Goal: Task Accomplishment & Management: Use online tool/utility

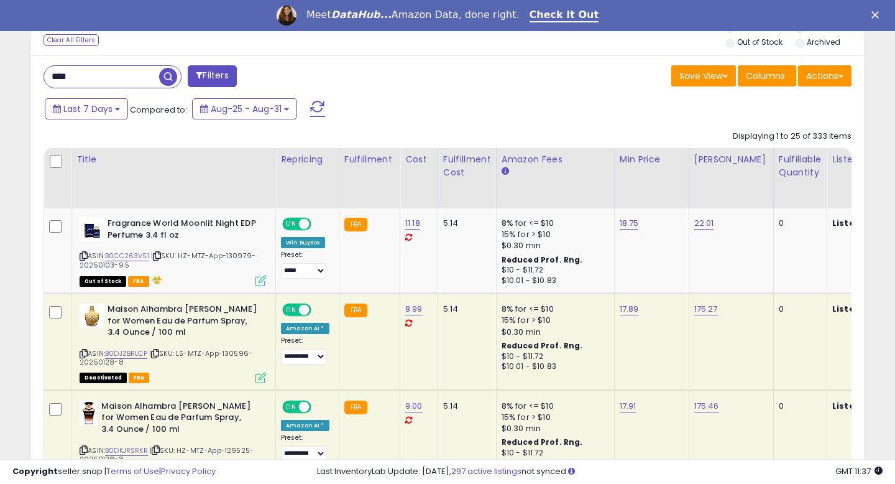
scroll to position [255, 482]
click at [82, 77] on input "****" at bounding box center [101, 77] width 115 height 22
type input "*****"
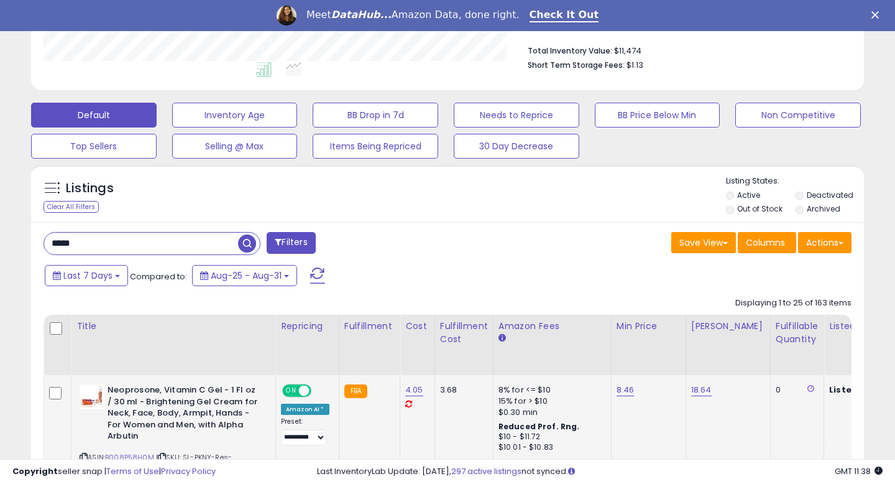
scroll to position [487, 0]
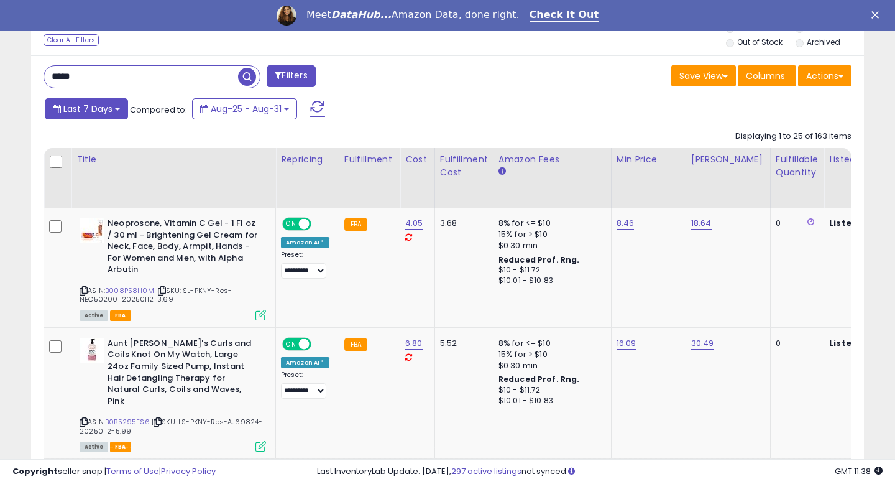
click at [109, 105] on span "Last 7 Days" at bounding box center [87, 109] width 49 height 12
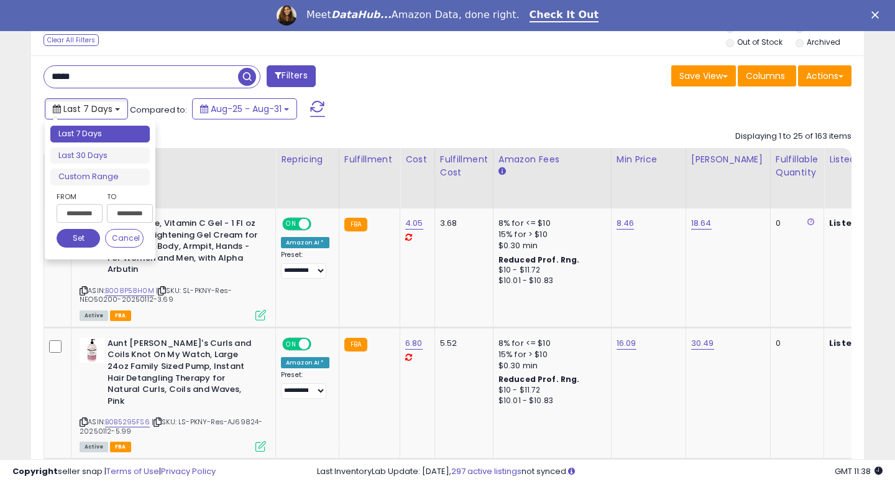
scroll to position [255, 482]
type input "**********"
click at [109, 159] on li "Last 30 Days" at bounding box center [99, 155] width 99 height 17
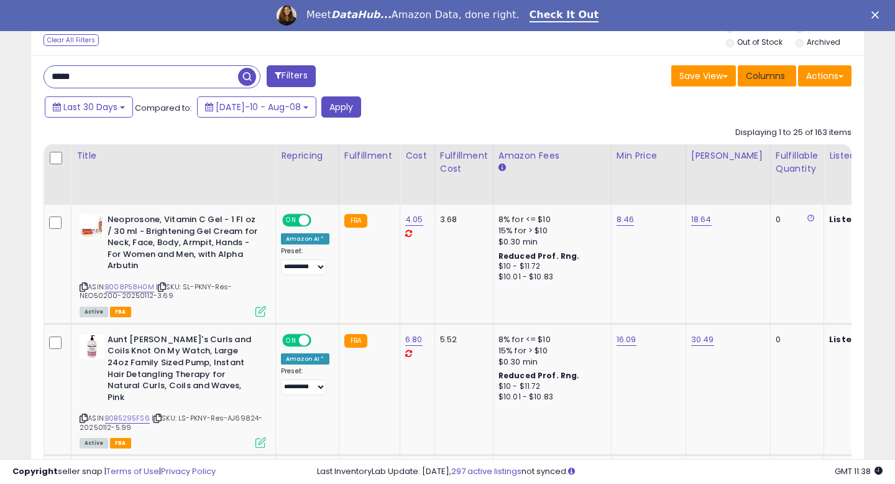
click at [766, 81] on span "Columns" at bounding box center [765, 76] width 39 height 12
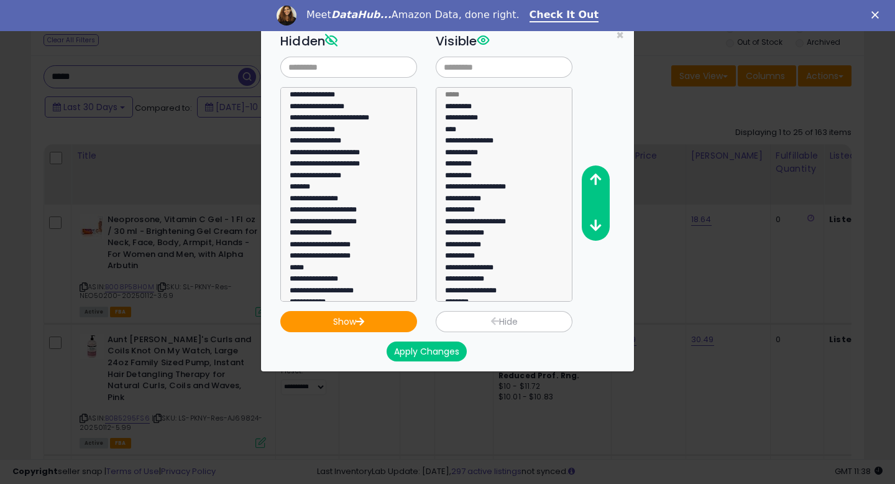
scroll to position [138, 0]
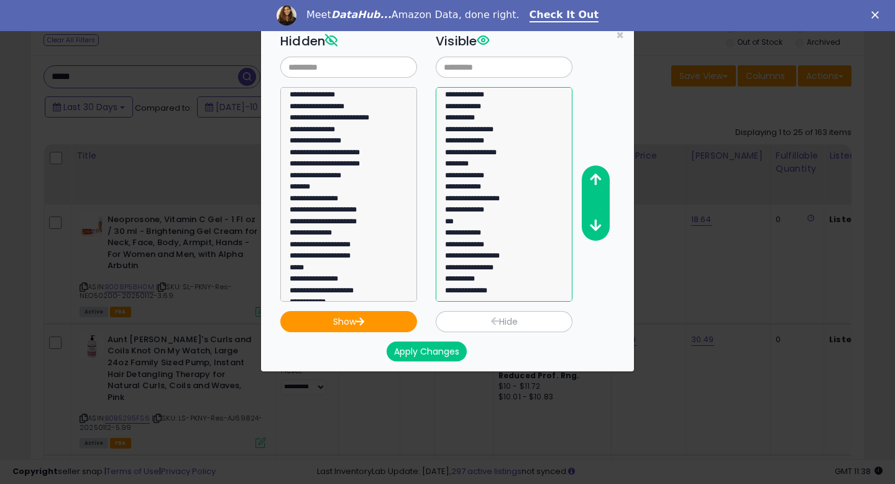
select select "**********"
click at [476, 257] on option "**********" at bounding box center [504, 258] width 121 height 12
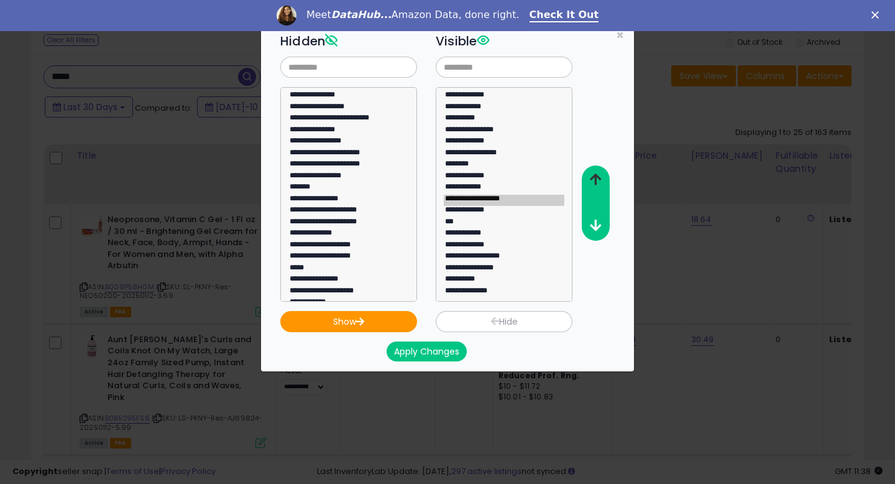
click at [592, 180] on icon "button" at bounding box center [595, 179] width 11 height 13
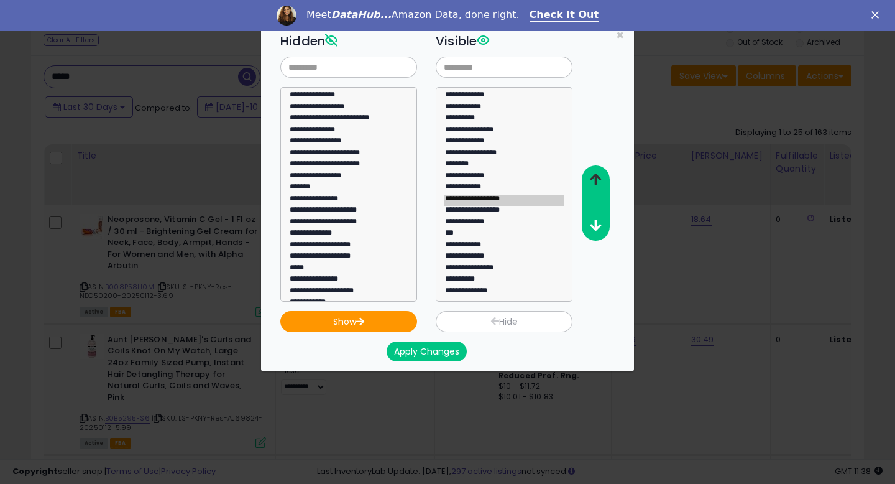
click at [592, 180] on icon "button" at bounding box center [595, 179] width 11 height 13
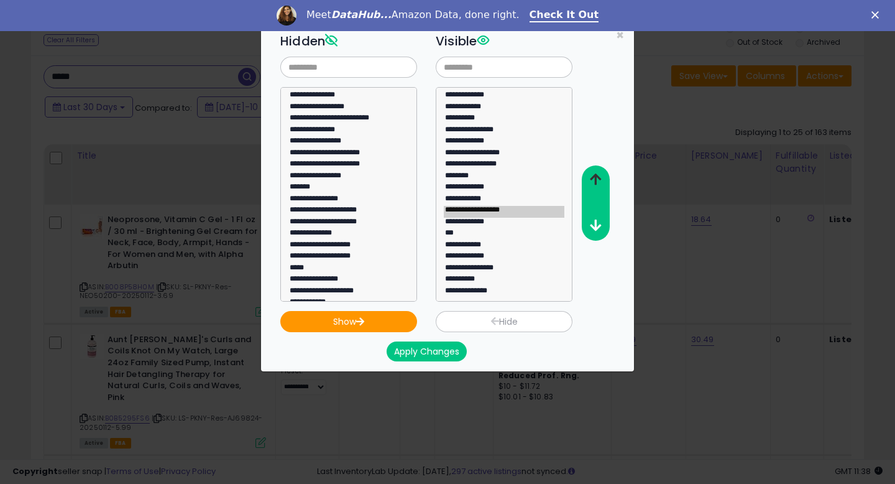
click at [592, 180] on icon "button" at bounding box center [595, 179] width 11 height 13
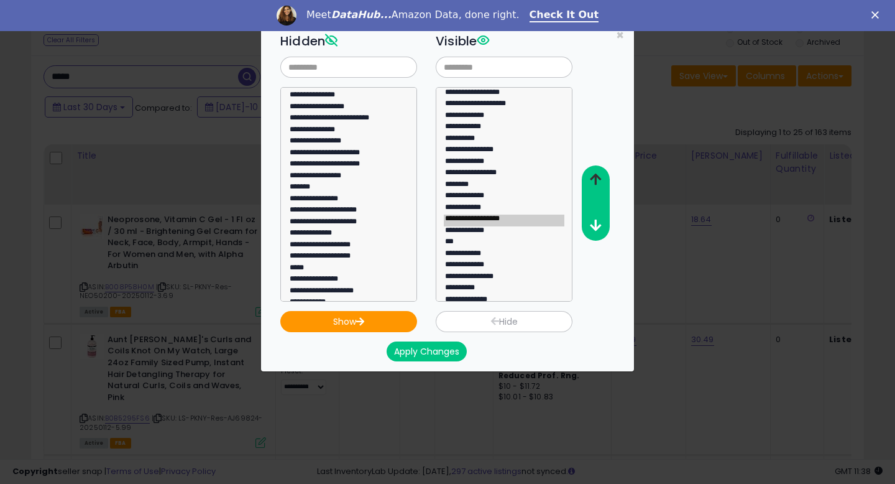
click at [592, 180] on icon "button" at bounding box center [595, 179] width 11 height 13
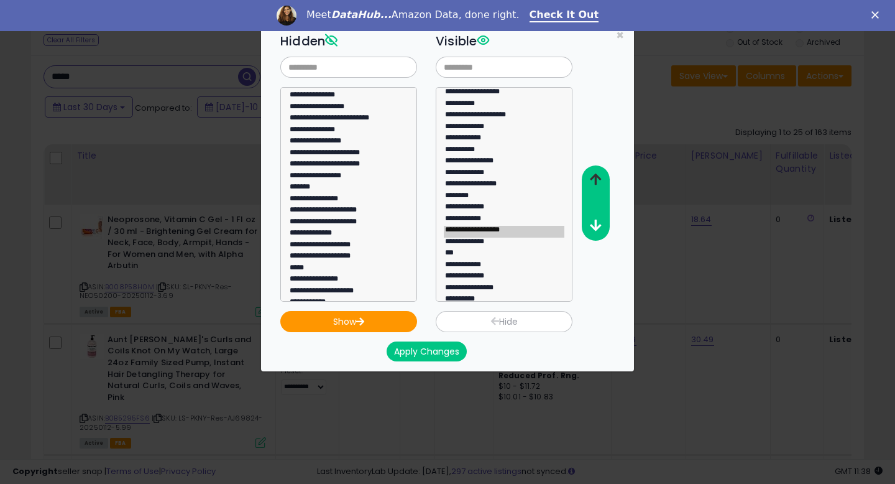
click at [592, 180] on icon "button" at bounding box center [595, 179] width 11 height 13
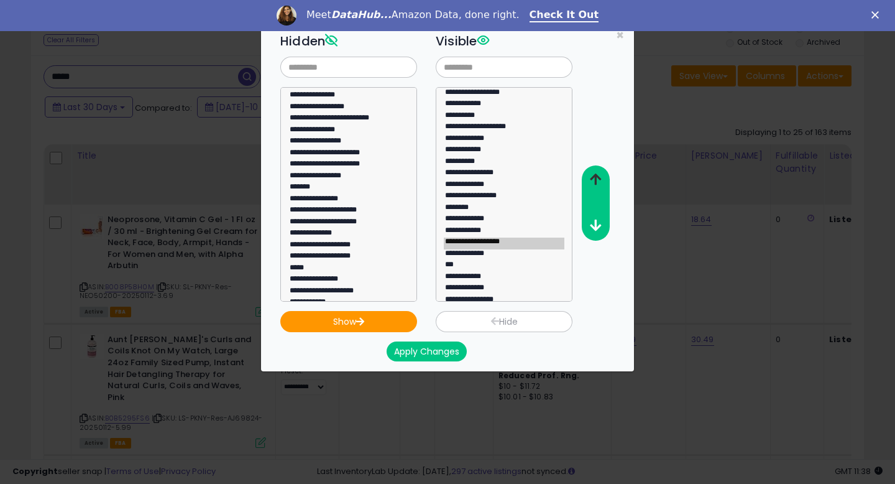
click at [592, 180] on icon "button" at bounding box center [595, 179] width 11 height 13
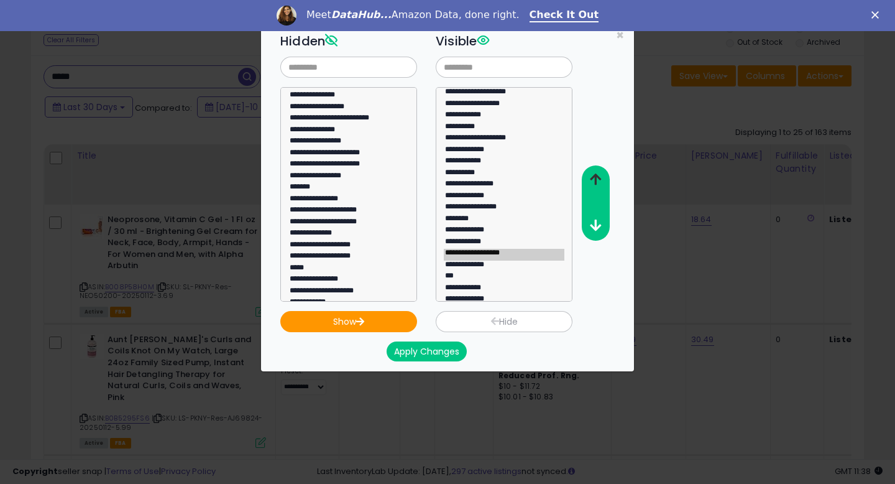
click at [592, 180] on icon "button" at bounding box center [595, 179] width 11 height 13
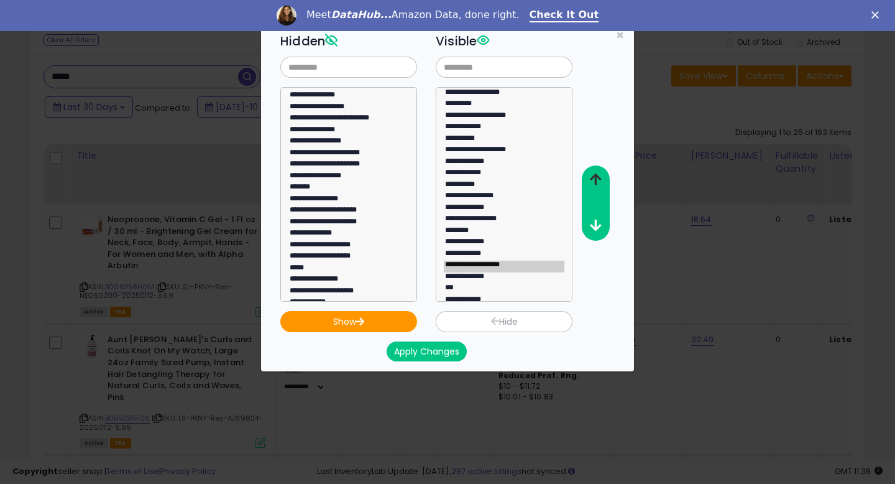
click at [592, 180] on icon "button" at bounding box center [595, 179] width 11 height 13
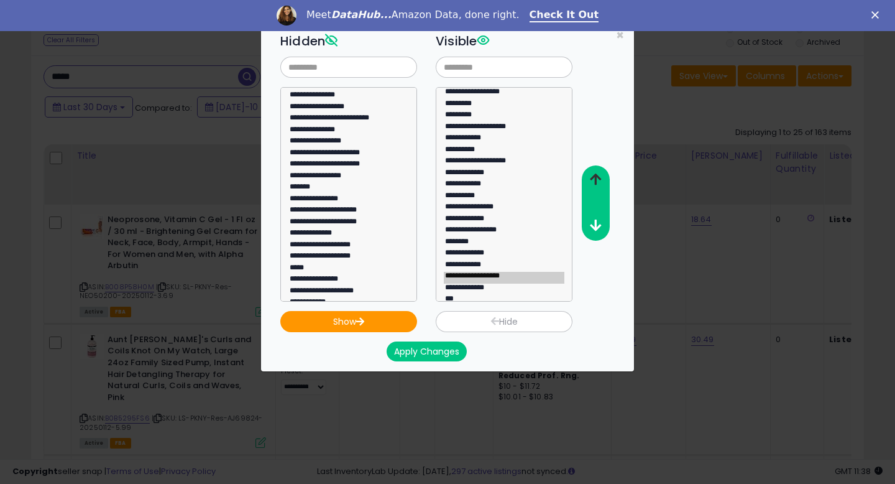
click at [592, 180] on icon "button" at bounding box center [595, 179] width 11 height 13
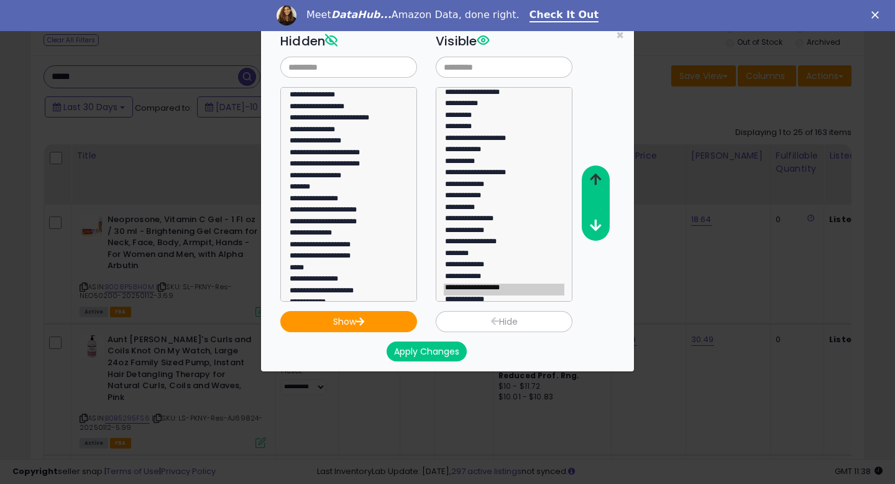
click at [592, 180] on icon "button" at bounding box center [595, 179] width 11 height 13
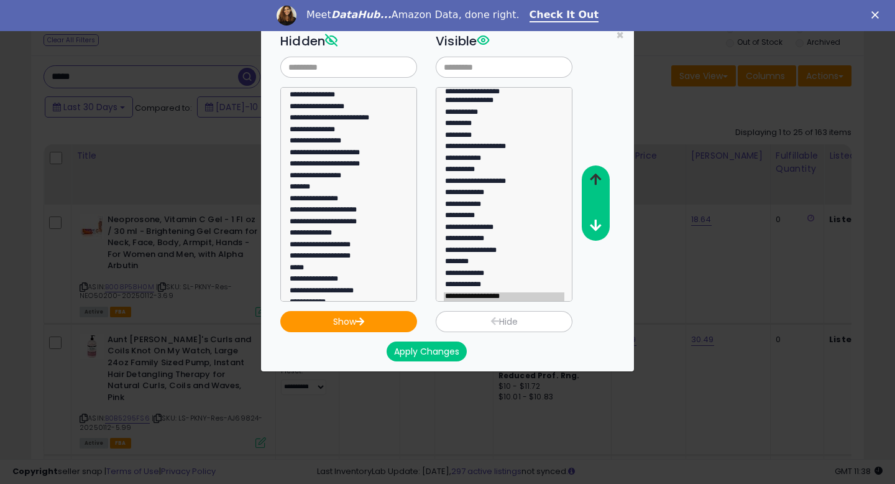
click at [592, 180] on icon "button" at bounding box center [595, 179] width 11 height 13
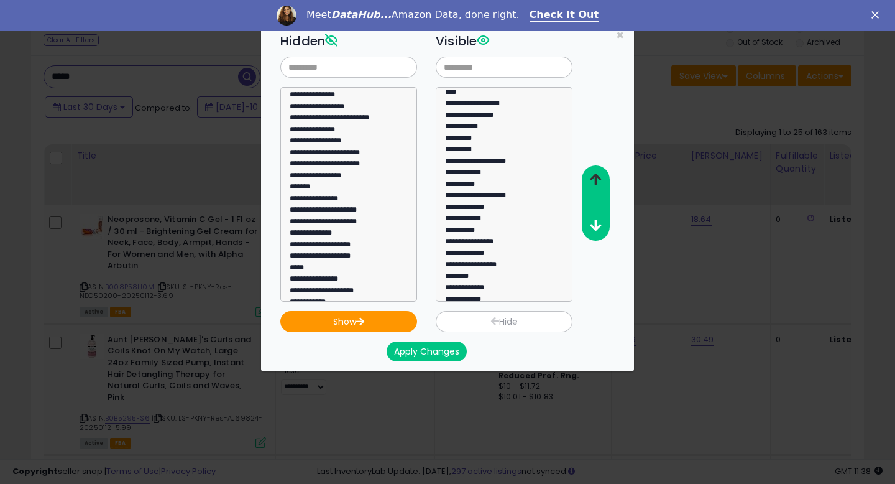
click at [592, 180] on icon "button" at bounding box center [595, 179] width 11 height 13
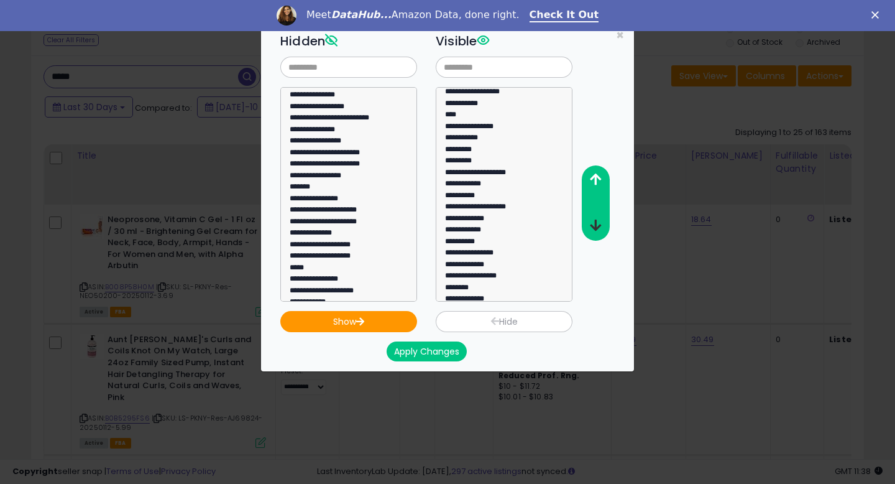
click at [591, 224] on icon "button" at bounding box center [595, 225] width 11 height 13
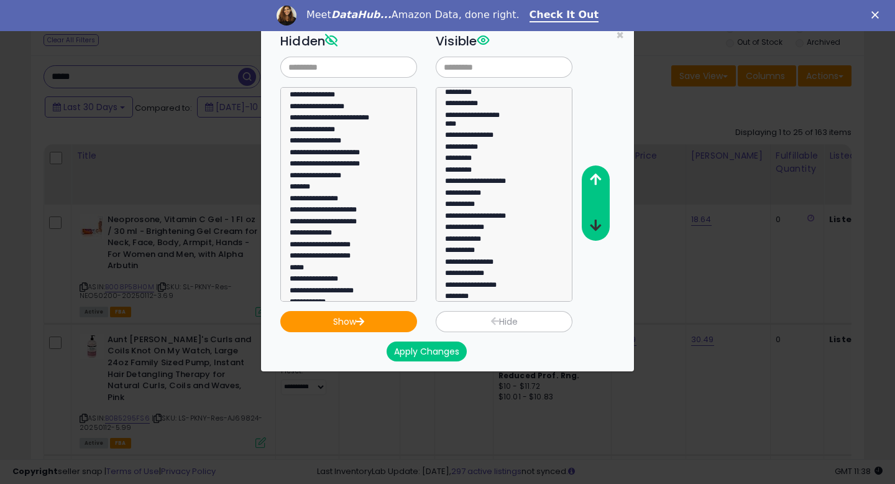
click at [591, 224] on icon "button" at bounding box center [595, 225] width 11 height 13
click at [414, 356] on button "Apply Changes" at bounding box center [427, 351] width 80 height 20
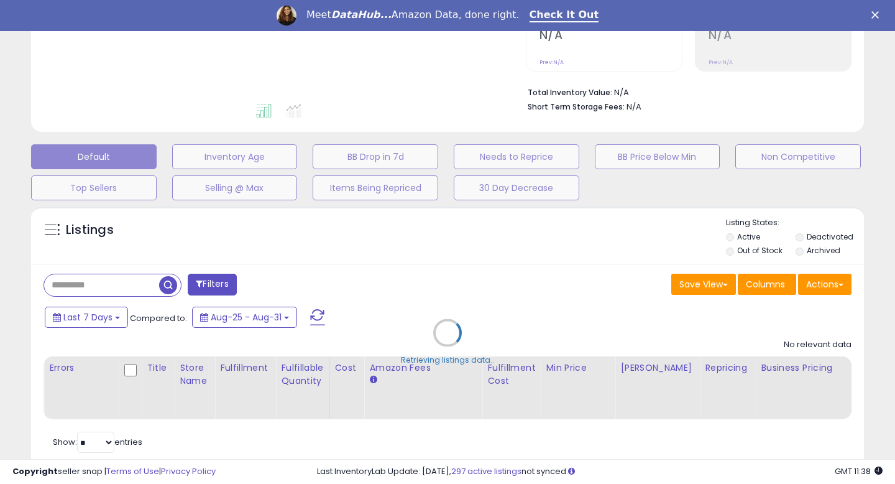
type input "*****"
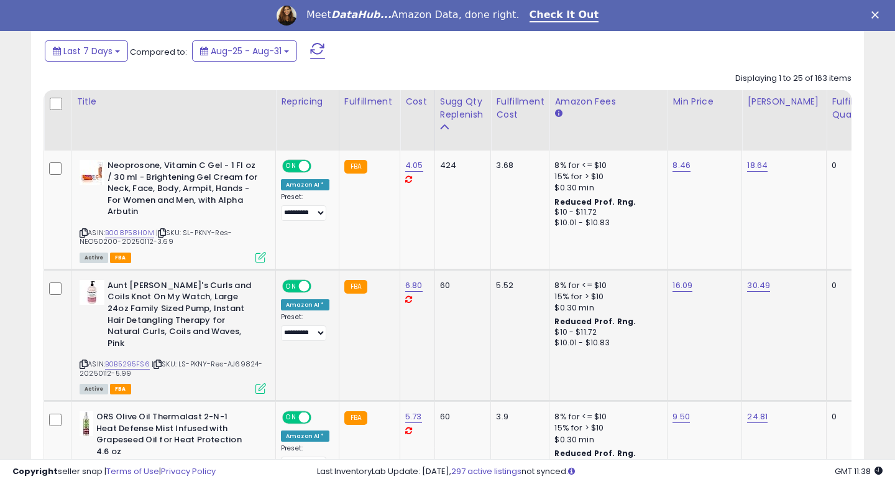
scroll to position [535, 0]
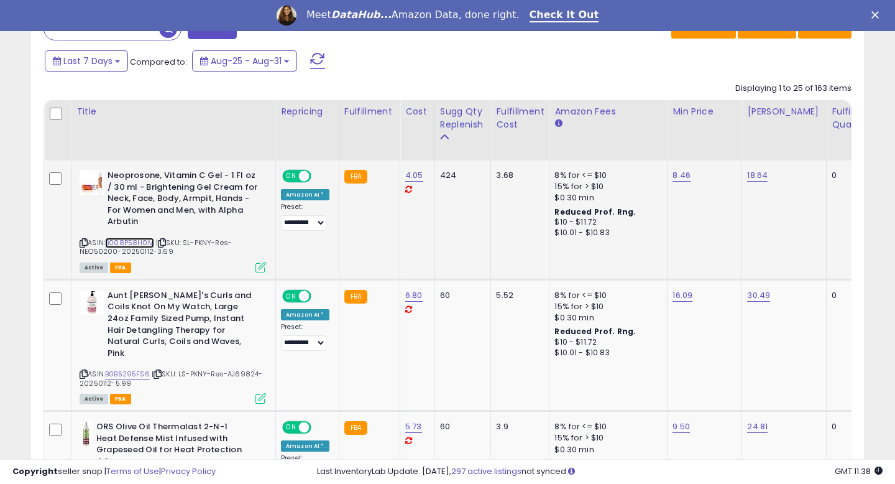
click at [144, 244] on link "B008P58H0M" at bounding box center [129, 243] width 49 height 11
click at [243, 369] on span "| SKU: LS-PKNY-Res-AJ69824-20250112-5.99" at bounding box center [171, 378] width 183 height 19
copy span "AJ69824"
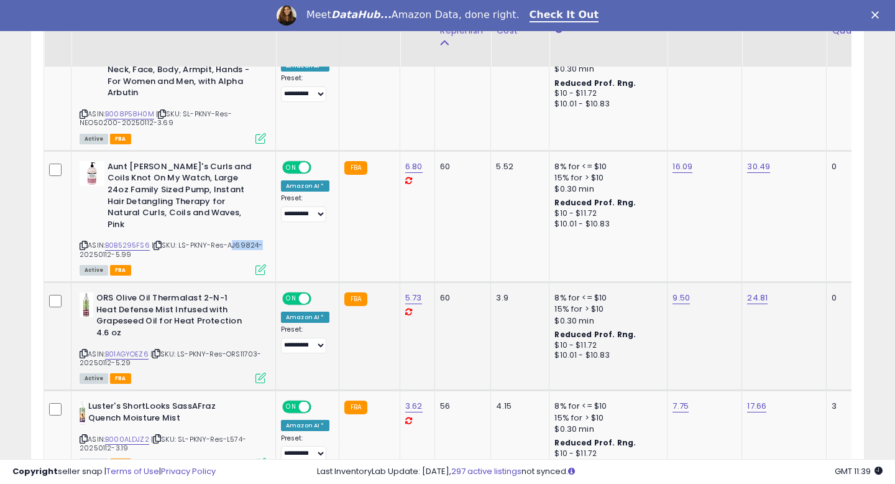
scroll to position [670, 0]
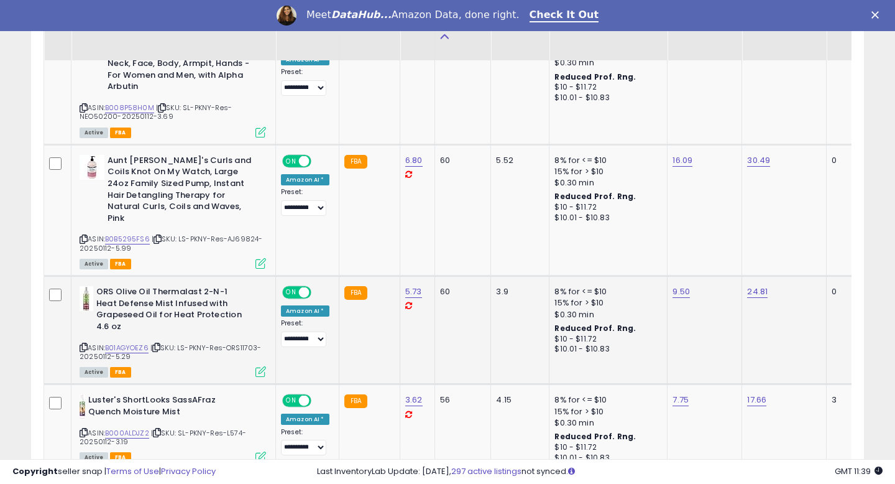
click at [243, 343] on span "| SKU: LS-PKNY-Res-ORS11703-20250112-5.29" at bounding box center [171, 352] width 182 height 19
copy span "ORS11703"
click at [131, 343] on link "B01AGYOEZ6" at bounding box center [127, 348] width 44 height 11
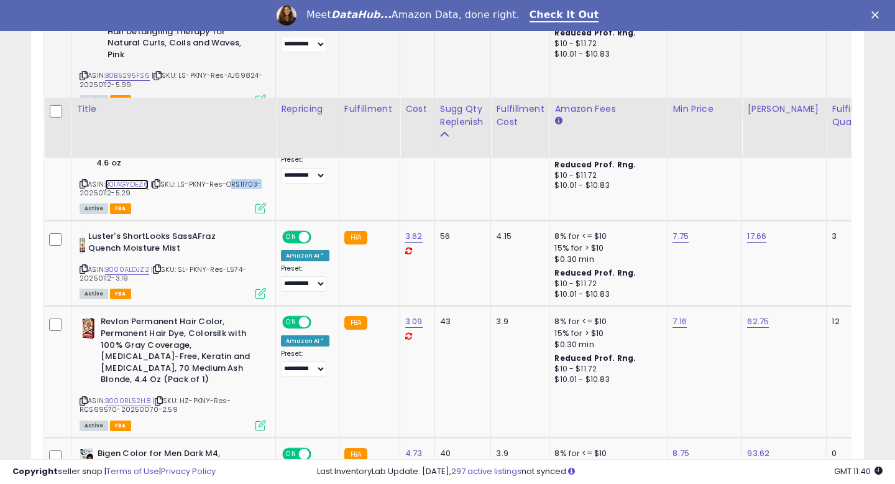
scroll to position [931, 0]
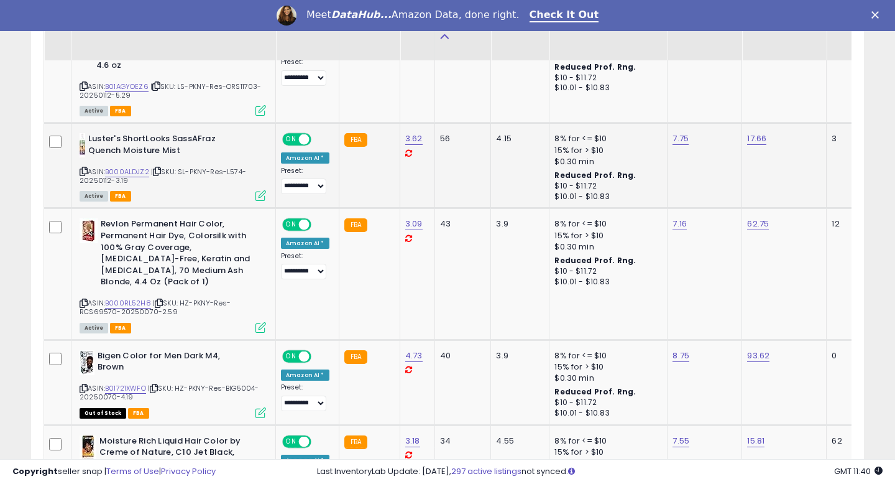
click at [236, 167] on span "| SKU: SL-PKNY-Res-L574-20250112-3.19" at bounding box center [163, 176] width 167 height 19
copy span "L574"
click at [137, 167] on link "B000ALDJZ2" at bounding box center [127, 172] width 44 height 11
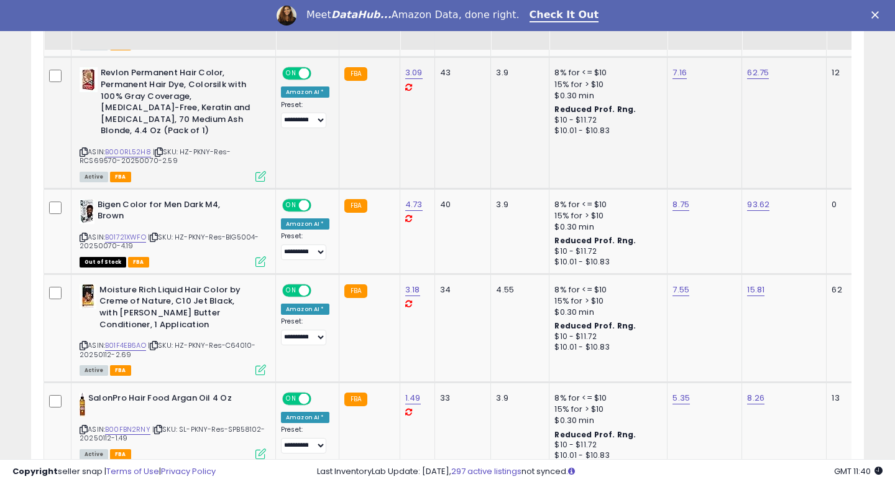
scroll to position [1085, 0]
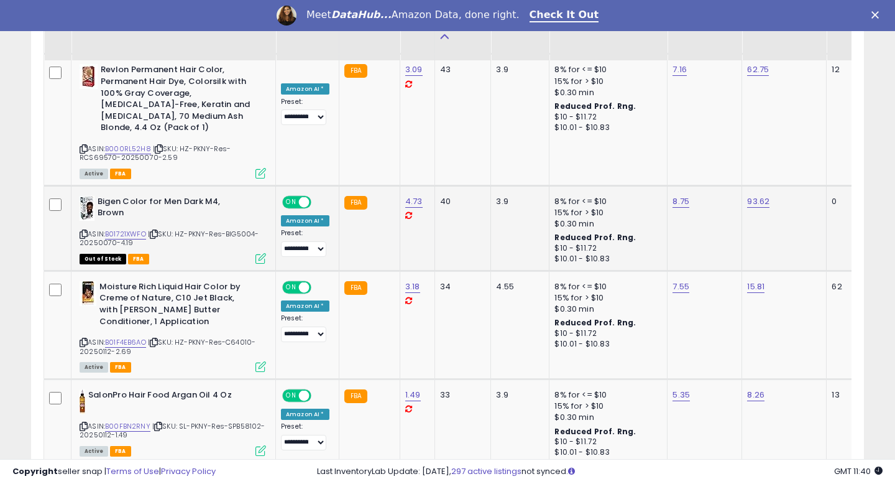
click at [240, 215] on div "ASIN: B01721XWFO | SKU: HZ-PKNY-Res-BIG5004-20250070-4.19 Out of Stock FBA" at bounding box center [173, 229] width 187 height 67
click at [239, 229] on span "| SKU: HZ-PKNY-Res-BIG5004-20250070-4.19" at bounding box center [170, 238] width 180 height 19
copy span "BIG5004"
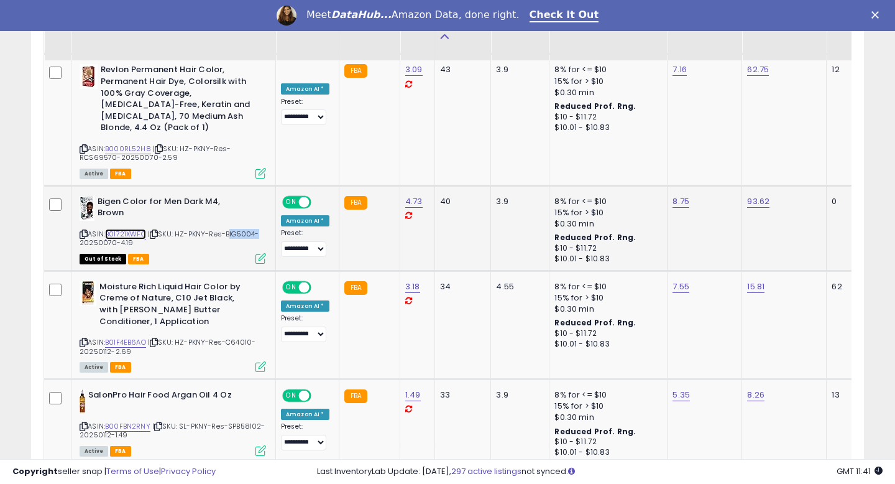
click at [137, 229] on link "B01721XWFO" at bounding box center [125, 234] width 41 height 11
